Goal: Transaction & Acquisition: Purchase product/service

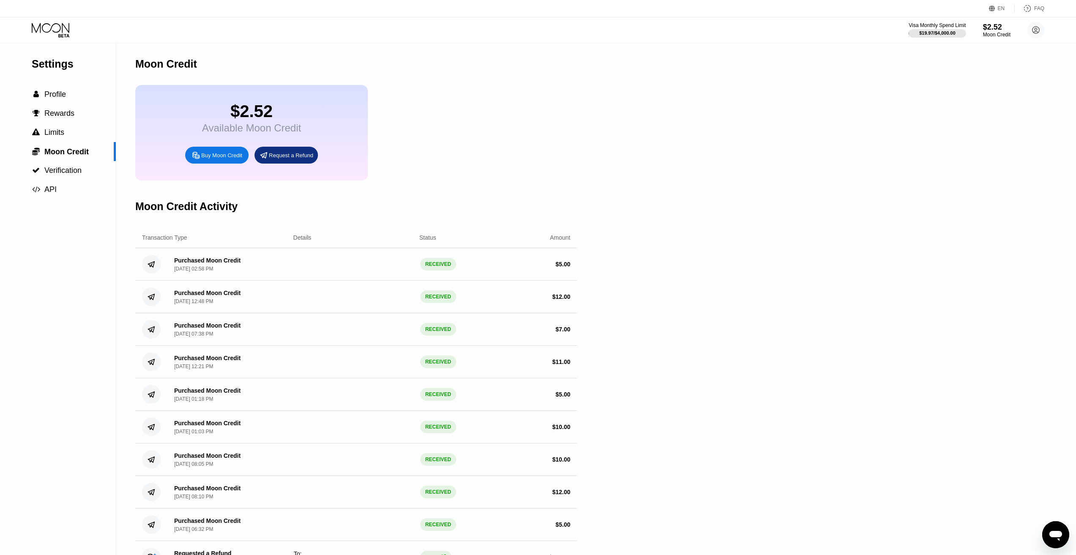
click at [455, 268] on div "Purchased Moon Credit Sep 20, 2025, 02:58 PM RECEIVED $ 5.00" at bounding box center [356, 264] width 442 height 33
click at [994, 29] on div "$2.52" at bounding box center [996, 26] width 28 height 9
click at [67, 94] on div " Profile" at bounding box center [58, 94] width 116 height 9
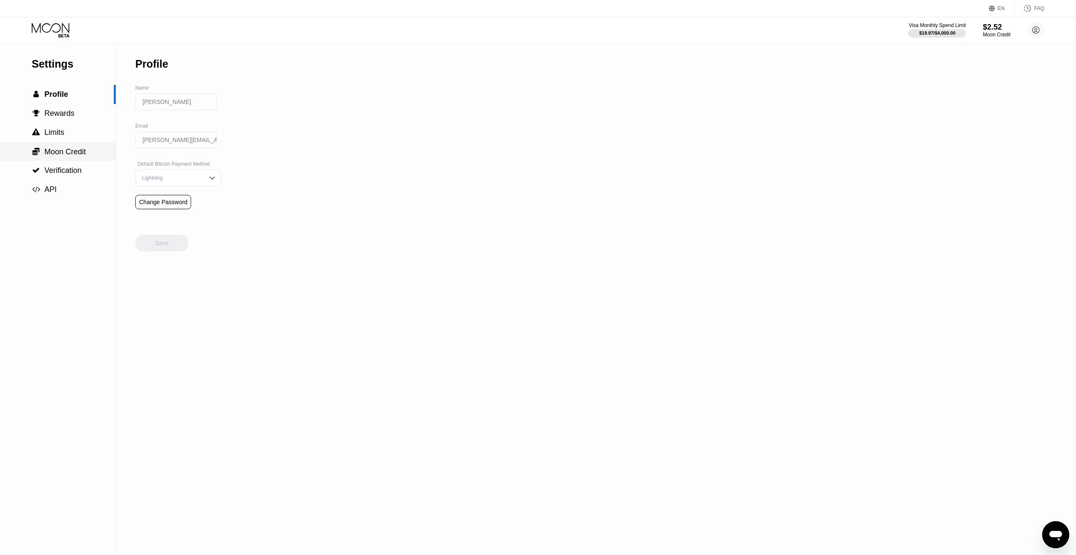
click at [61, 153] on span "Moon Credit" at bounding box center [64, 151] width 41 height 8
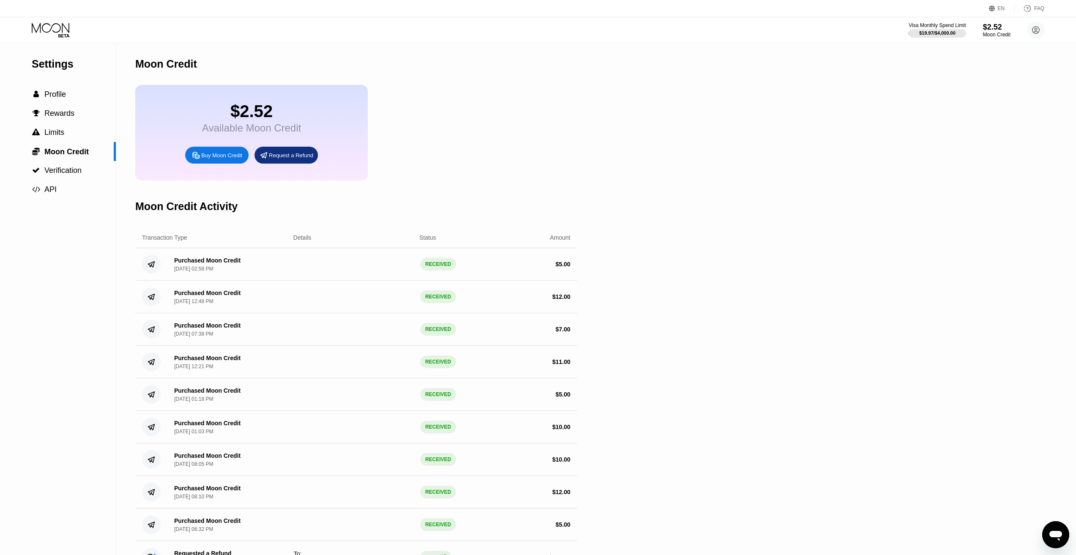
click at [59, 56] on div "Settings  Profile  Rewards  Limits  Moon Credit  Verification  API" at bounding box center [58, 121] width 116 height 156
click at [51, 22] on div "Visa Monthly Spend Limit $19.97 / $4,000.00 $2.52 Moon Credit Vlad Kopachinsky …" at bounding box center [538, 29] width 1076 height 25
click at [47, 30] on icon at bounding box center [51, 30] width 39 height 15
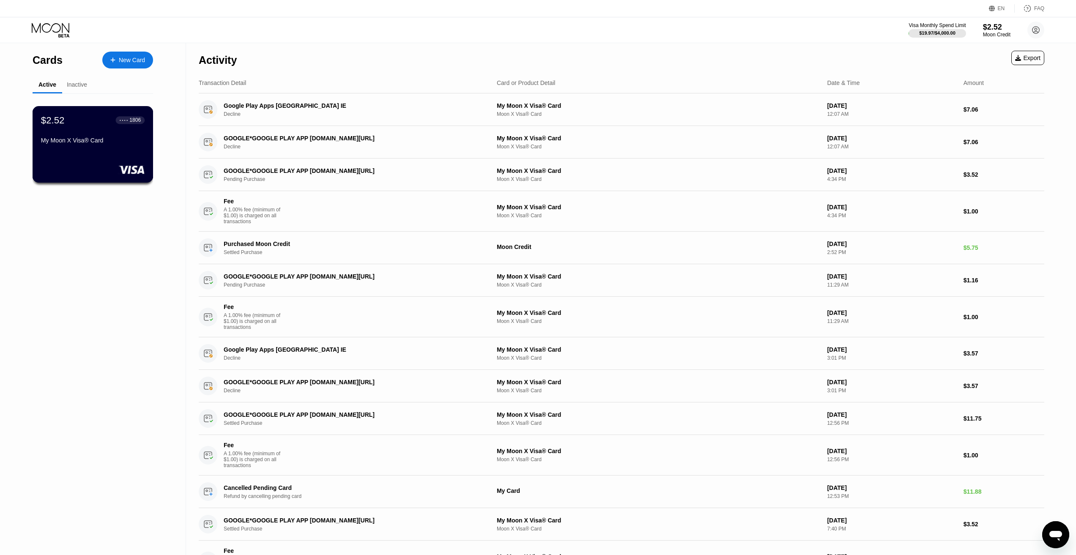
click at [85, 122] on div "$2.52 ● ● ● ● 1806" at bounding box center [93, 120] width 104 height 11
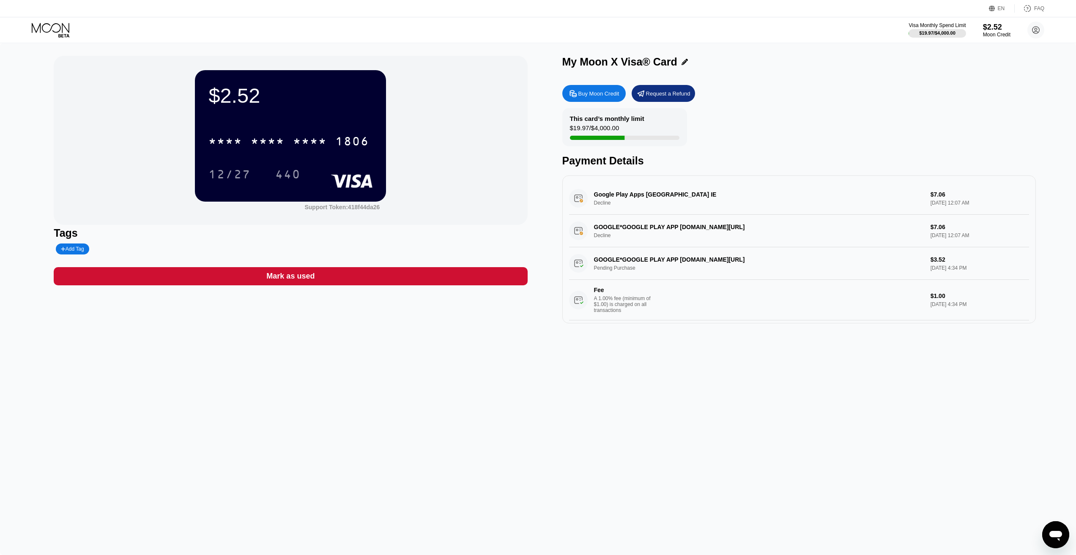
click at [637, 205] on div "Google Play Apps Dublin IE Decline $7.06 Sep 21, 2025 12:07 AM" at bounding box center [799, 198] width 460 height 33
click at [625, 234] on div "GOOGLE*GOOGLE PLAY APP G.CO/HELPPAY#IE Decline $7.06 Sep 21, 2025 12:07 AM" at bounding box center [799, 231] width 460 height 33
click at [59, 27] on icon at bounding box center [51, 30] width 39 height 15
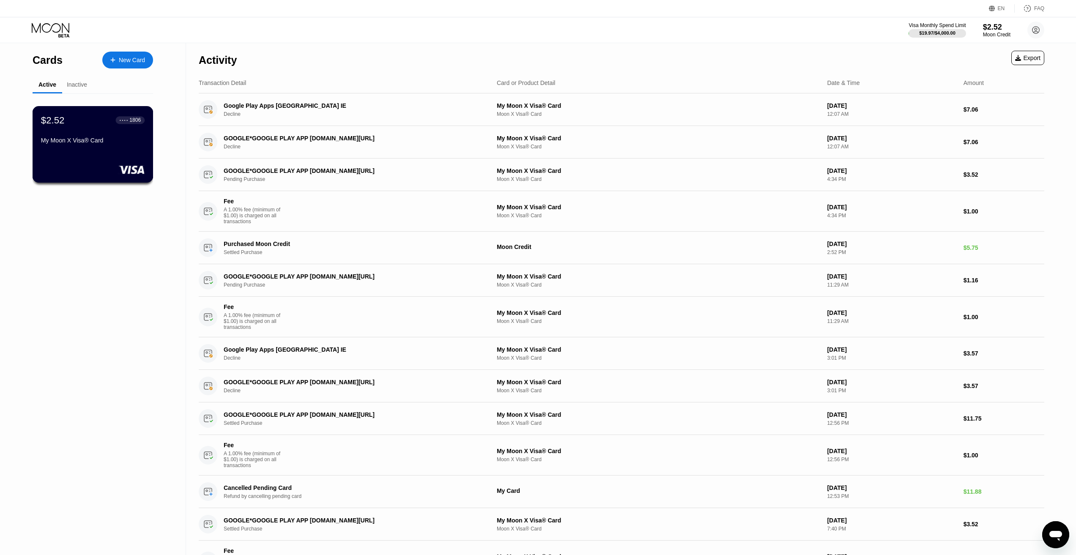
click at [105, 138] on div "$2.52 ● ● ● ● 1806 My Moon X Visa® Card" at bounding box center [93, 131] width 104 height 33
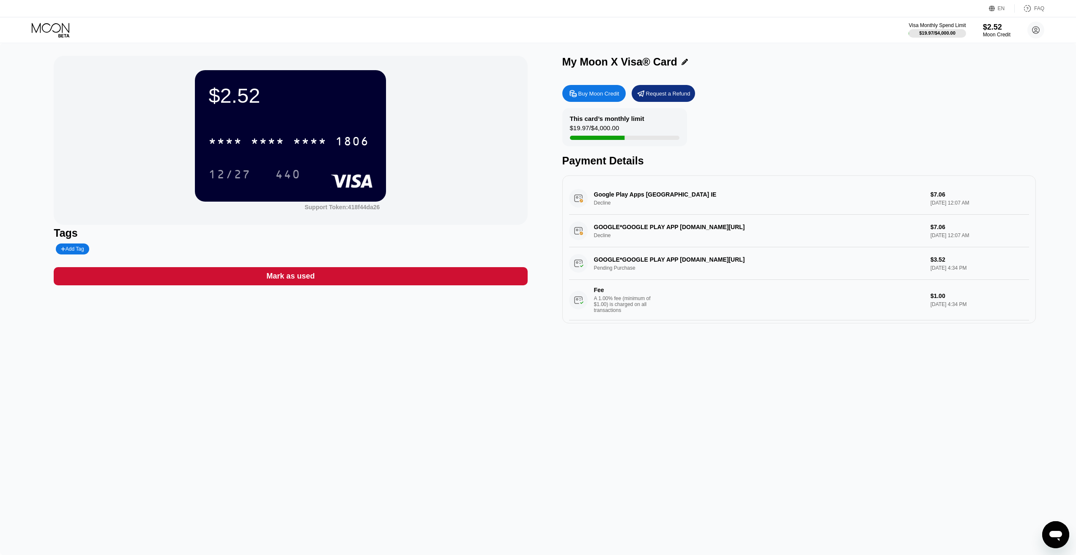
click at [590, 93] on div "Buy Moon Credit" at bounding box center [598, 93] width 41 height 7
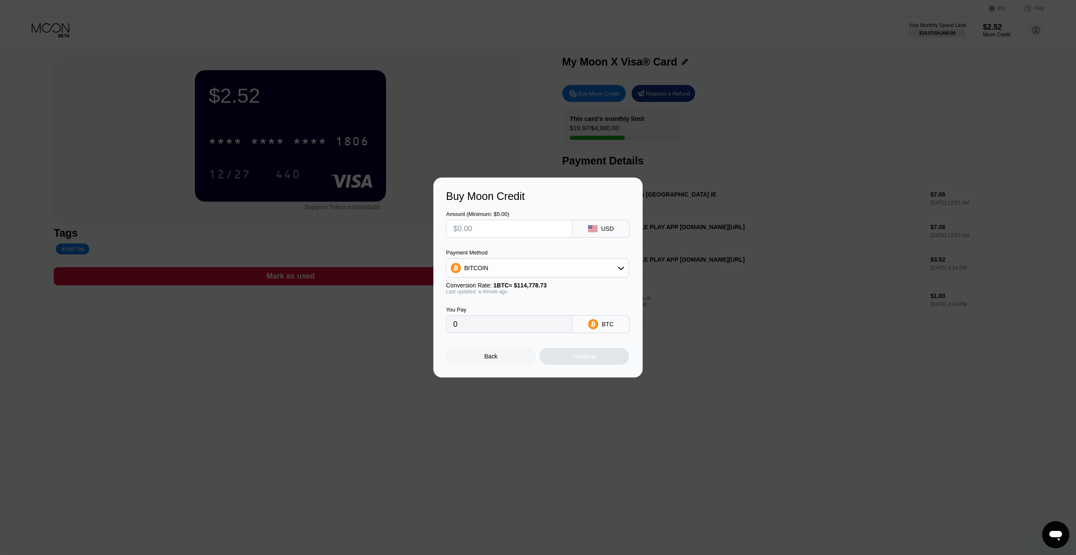
click at [526, 265] on div "BITCOIN" at bounding box center [537, 267] width 182 height 17
click at [481, 312] on span "USDT on TRON" at bounding box center [487, 309] width 43 height 7
type input "0.00"
click at [489, 323] on input "0.00" at bounding box center [509, 324] width 112 height 17
click at [483, 229] on input "text" at bounding box center [509, 228] width 112 height 17
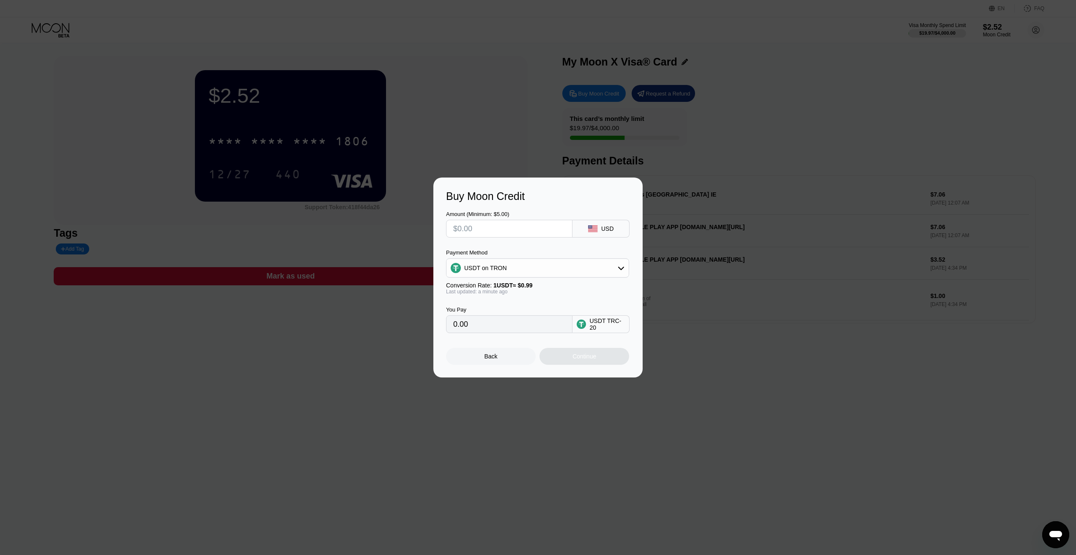
type input "$6"
type input "6.06"
type input "$6"
click at [566, 359] on div "Continue" at bounding box center [584, 356] width 90 height 17
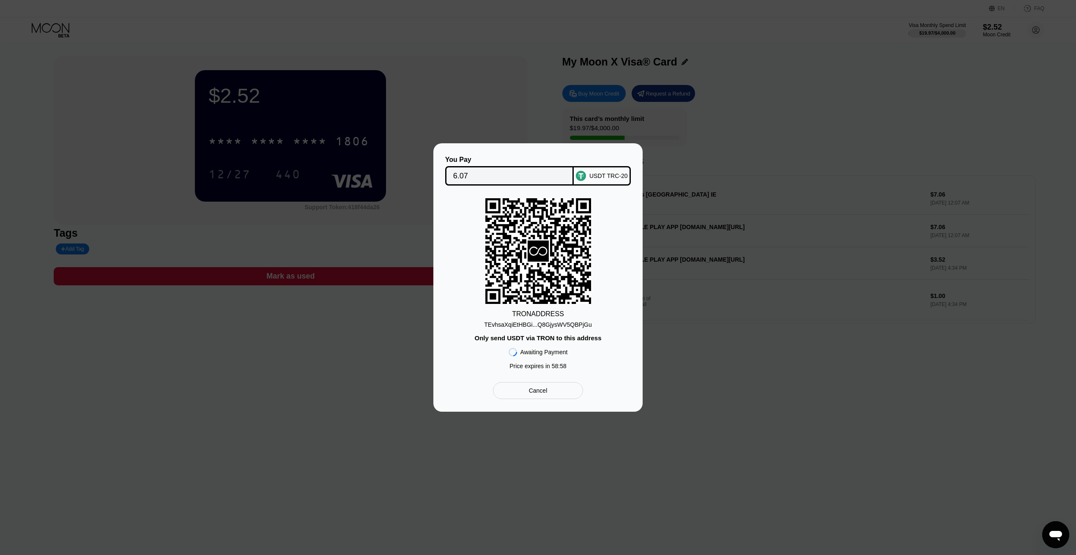
click at [534, 324] on div "TEvhsaXqiEtHBGi...Q8GjysWV5QBPjGu" at bounding box center [537, 324] width 107 height 7
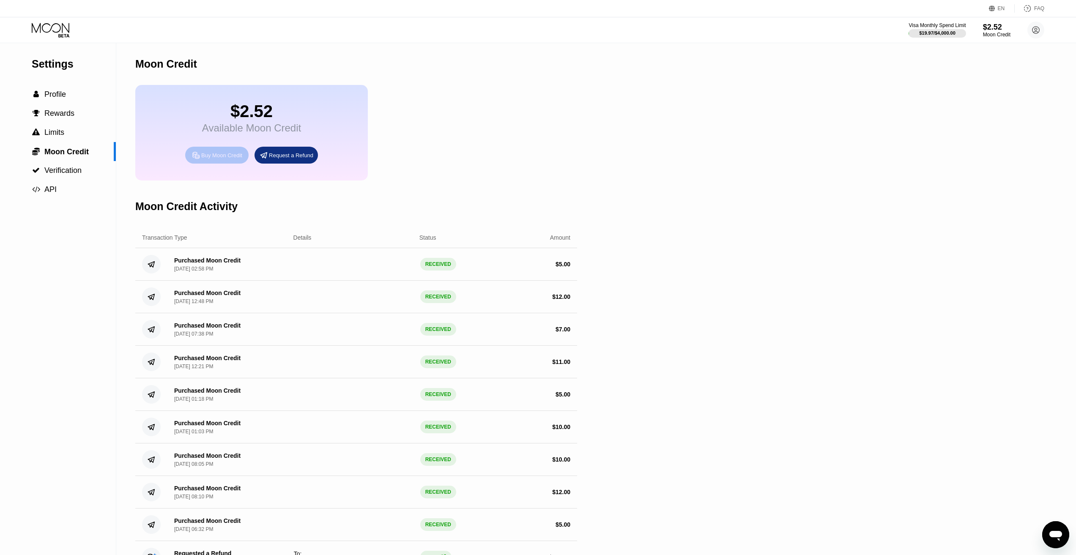
click at [222, 159] on div "Buy Moon Credit" at bounding box center [221, 155] width 41 height 7
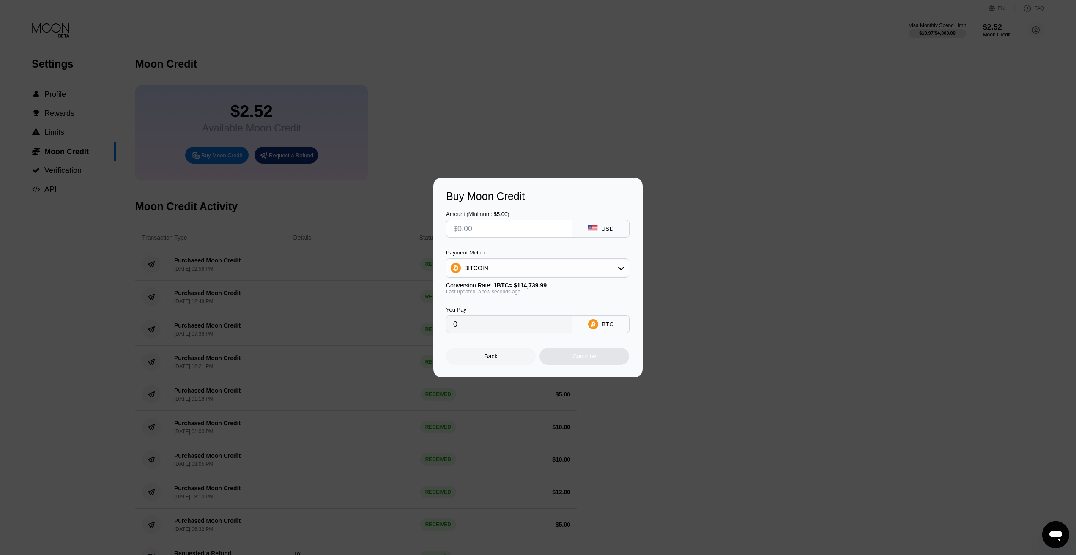
drag, startPoint x: 532, startPoint y: 225, endPoint x: 599, endPoint y: 230, distance: 67.4
click at [535, 226] on input "text" at bounding box center [509, 228] width 112 height 17
drag, startPoint x: 604, startPoint y: 229, endPoint x: 599, endPoint y: 241, distance: 13.3
click at [604, 230] on div "USD" at bounding box center [607, 228] width 13 height 7
drag, startPoint x: 628, startPoint y: 232, endPoint x: 614, endPoint y: 256, distance: 27.3
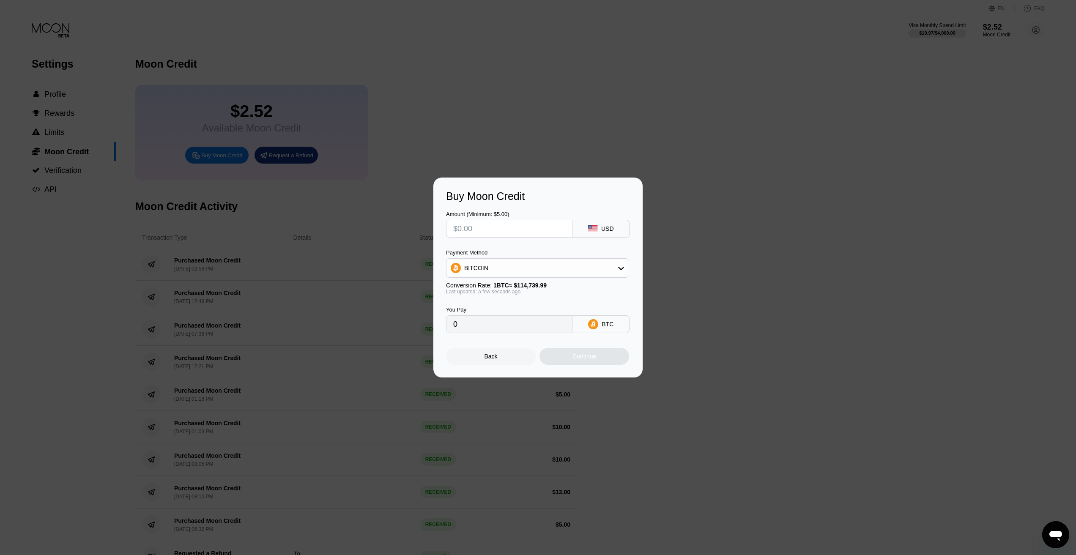
click at [627, 232] on div "USD" at bounding box center [600, 229] width 57 height 18
drag, startPoint x: 614, startPoint y: 265, endPoint x: 584, endPoint y: 277, distance: 31.6
click at [613, 265] on div "BITCOIN" at bounding box center [537, 267] width 182 height 17
click at [513, 307] on div "USDT on TRON" at bounding box center [542, 309] width 159 height 7
type input "0.00"
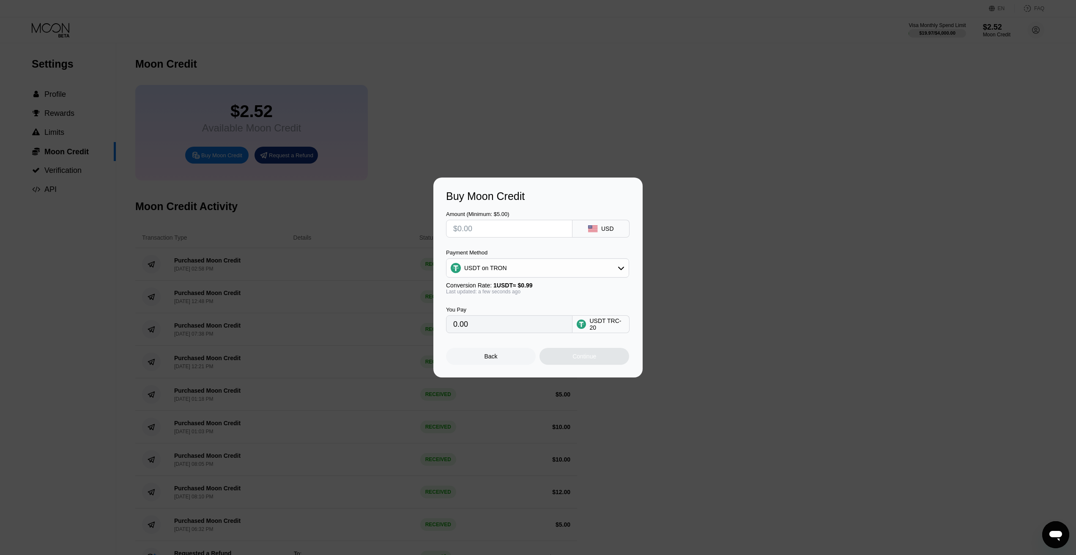
click at [529, 320] on input "0.00" at bounding box center [509, 324] width 112 height 17
click at [488, 232] on input "text" at bounding box center [509, 228] width 112 height 17
type input "$1"
type input "1.01"
type input "$10"
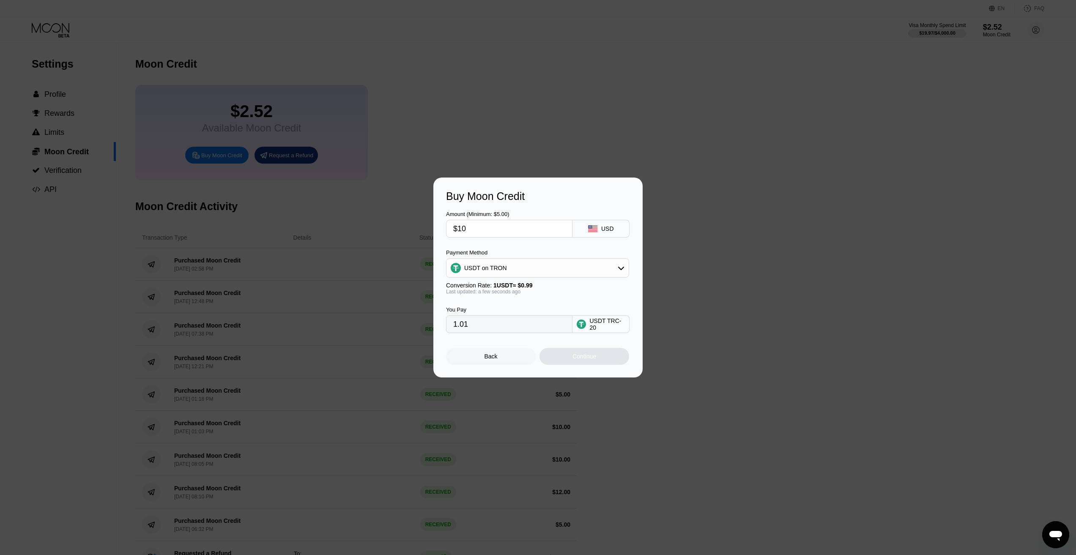
type input "10.10"
click at [514, 262] on div "USDT on TRON" at bounding box center [537, 267] width 182 height 17
click at [505, 237] on div "Amount (Minimum: $5.00) $10 USD Payment Method USDT on TRON BITCOIN USDT on TRO…" at bounding box center [538, 267] width 184 height 131
click at [503, 227] on input "$10" at bounding box center [509, 228] width 112 height 17
type input "$1"
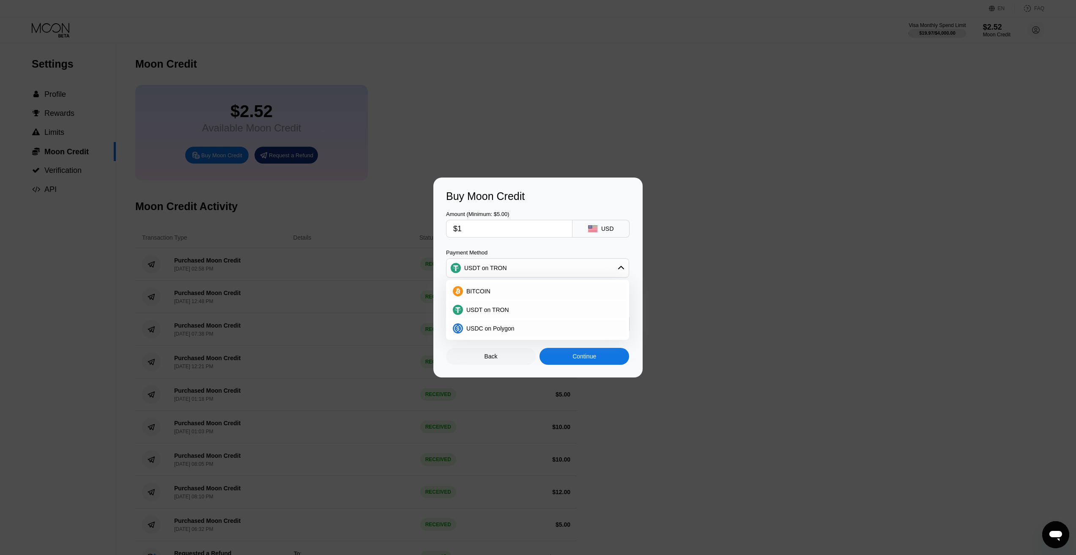
type input "1.01"
type input "$15"
type input "15.15"
click at [510, 311] on div "USDT on TRON" at bounding box center [542, 309] width 159 height 7
drag, startPoint x: 501, startPoint y: 218, endPoint x: 502, endPoint y: 224, distance: 6.1
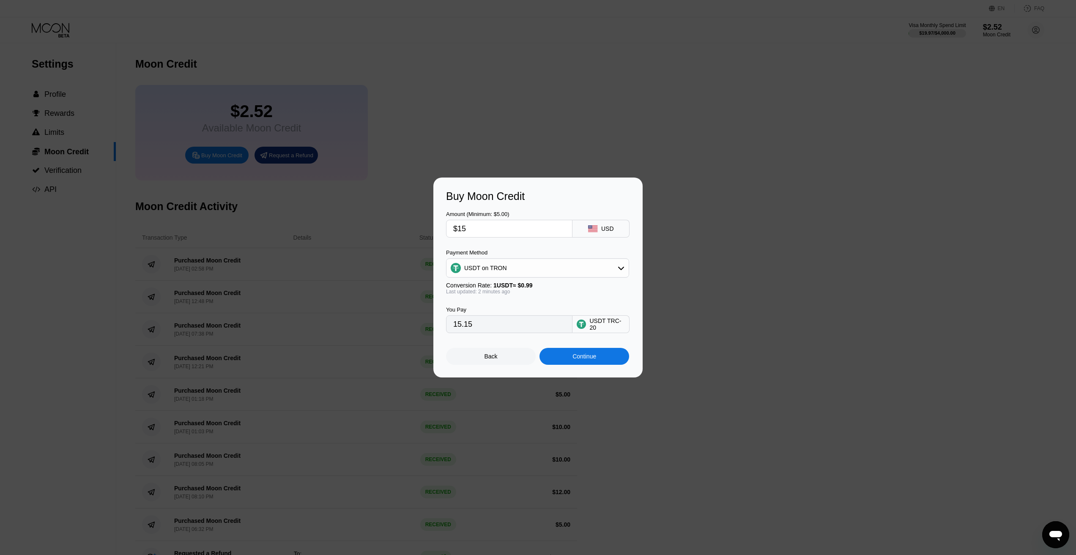
click at [502, 222] on div "Amount (Minimum: $5.00) $15" at bounding box center [509, 224] width 126 height 27
click at [503, 227] on input "$15" at bounding box center [509, 228] width 112 height 17
type input "$1"
type input "1.01"
type input "$10"
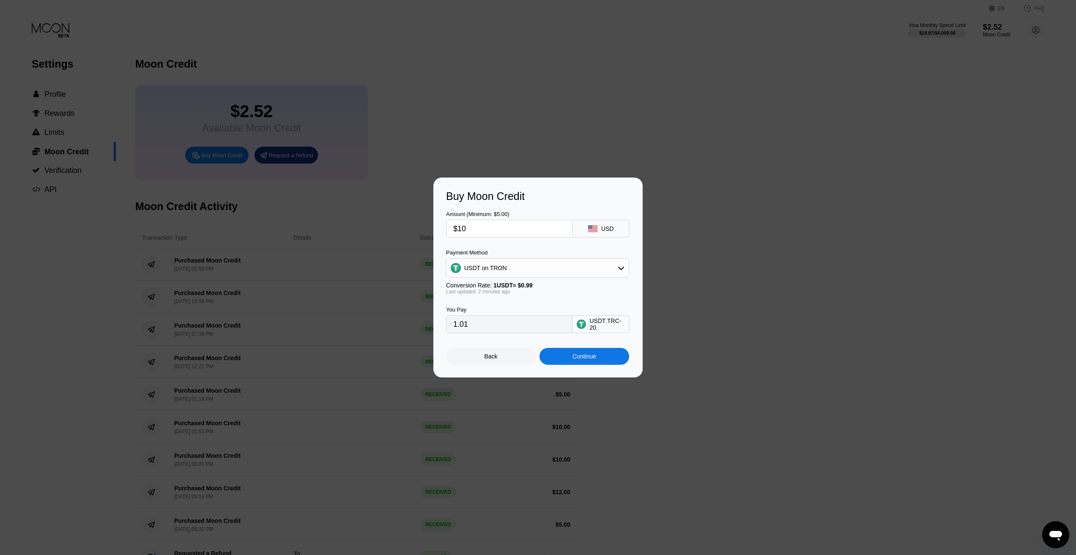
type input "10.10"
type input "$10"
click at [565, 360] on div "Continue" at bounding box center [584, 356] width 90 height 17
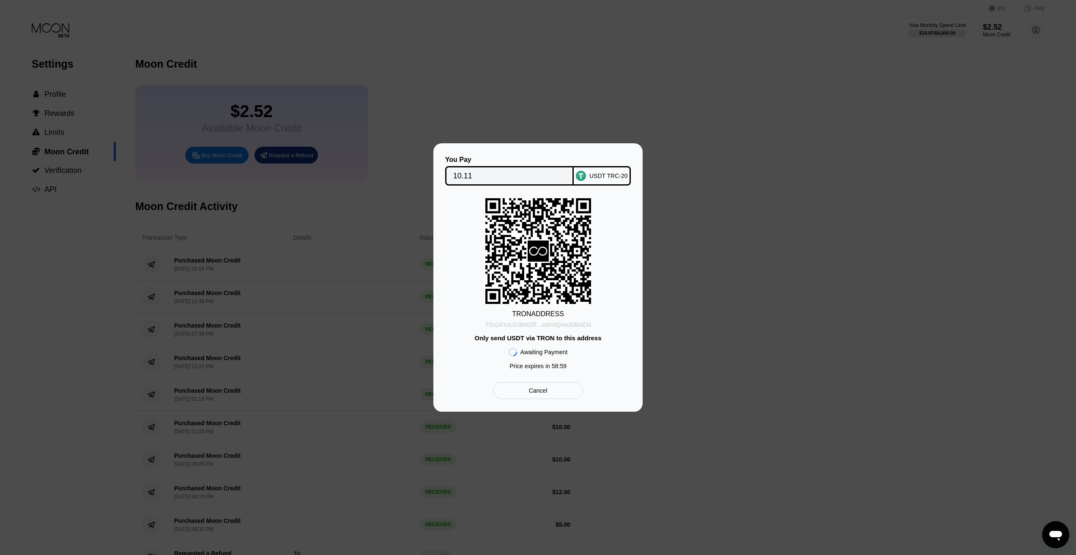
click at [535, 323] on div "TSn24YuLDJBetZR...astmtQnuoDBAEki" at bounding box center [538, 324] width 106 height 7
